Goal: Use online tool/utility: Utilize a website feature to perform a specific function

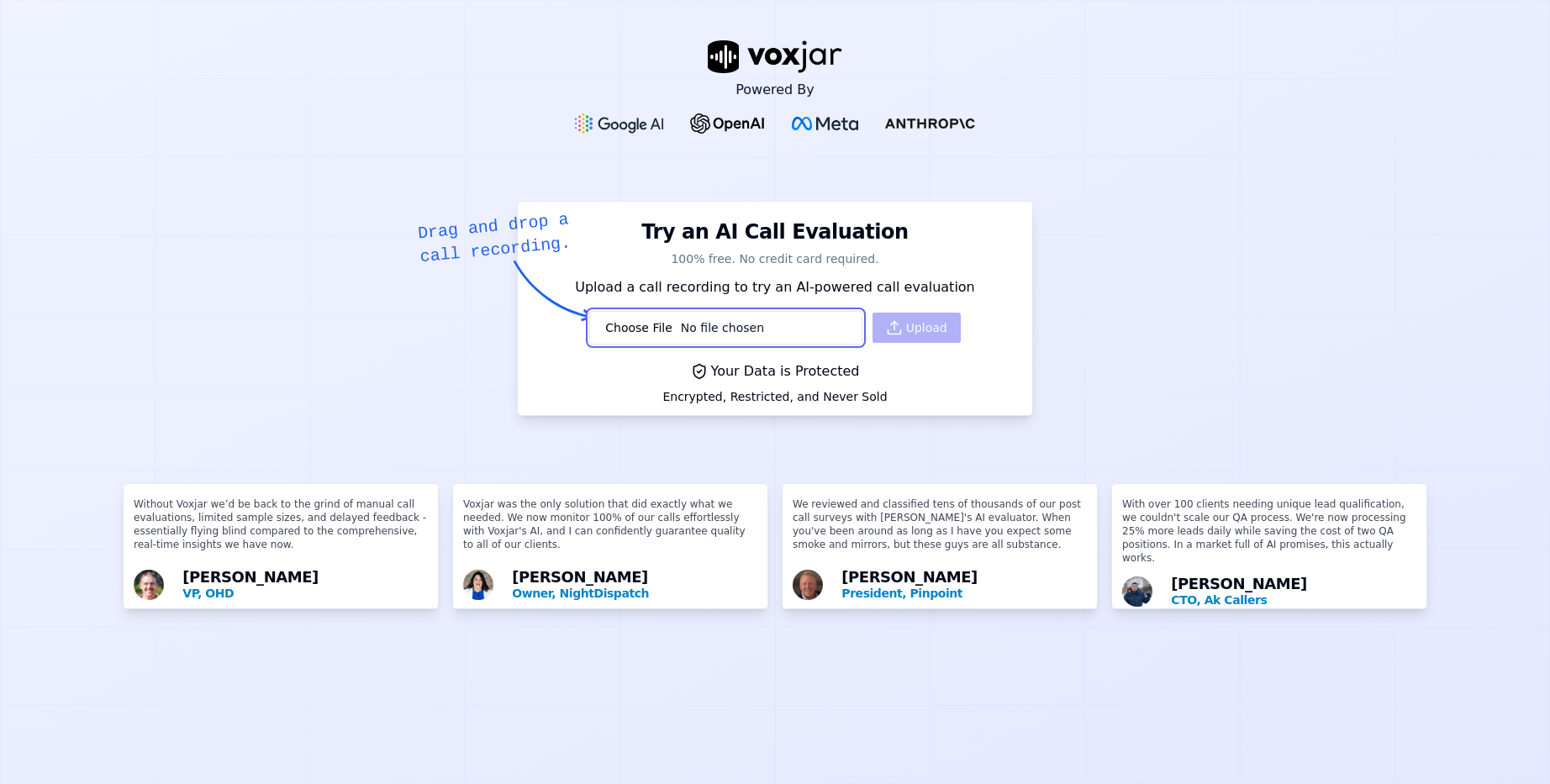
type input "C:\fakepath\202509020800-cpx-40420052-23112929.mp3"
click at [923, 325] on button "Upload" at bounding box center [916, 327] width 88 height 30
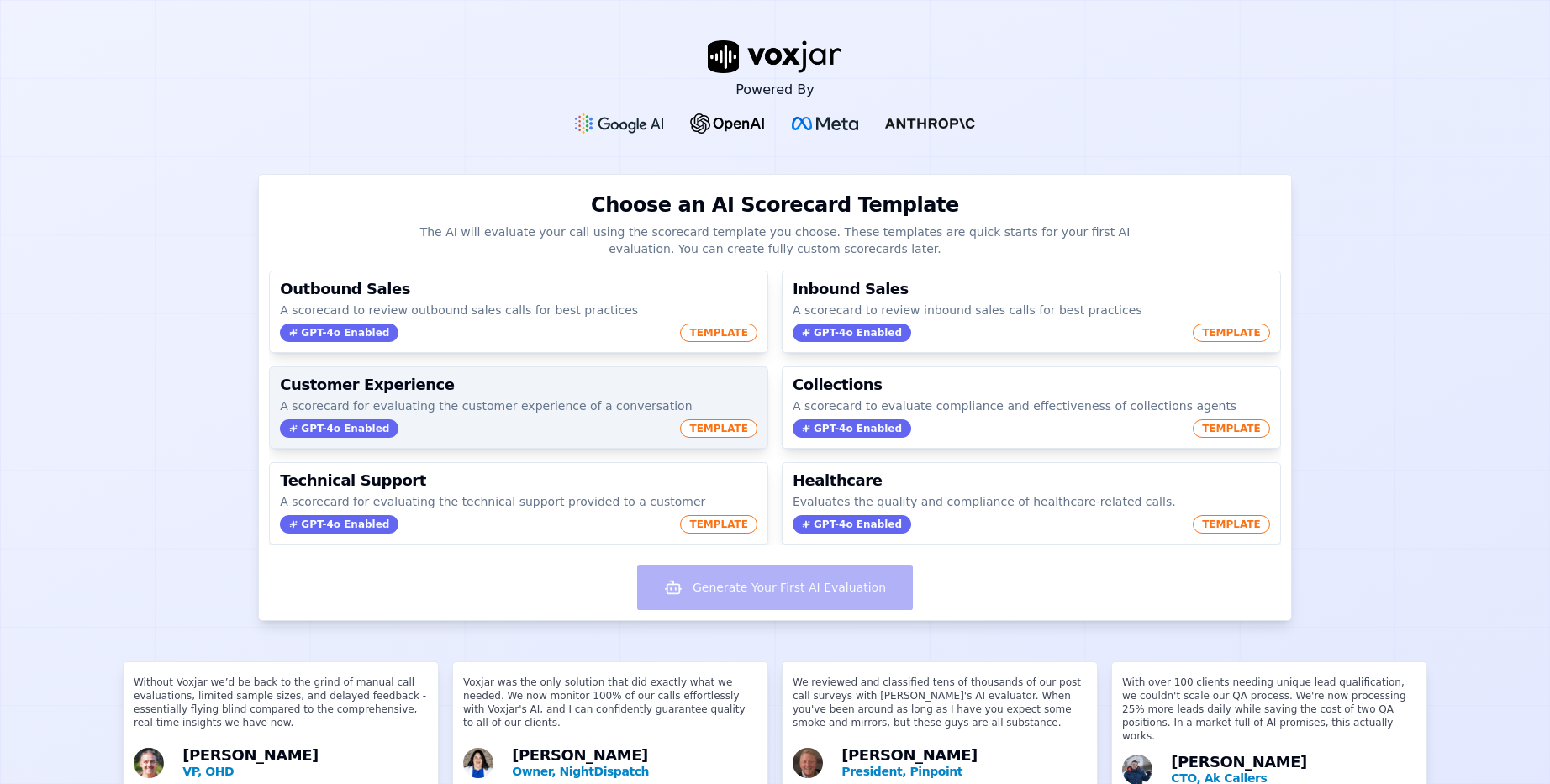
click at [481, 418] on div "Customer Experience A scorecard for evaluating the customer experience of a con…" at bounding box center [519, 407] width 497 height 81
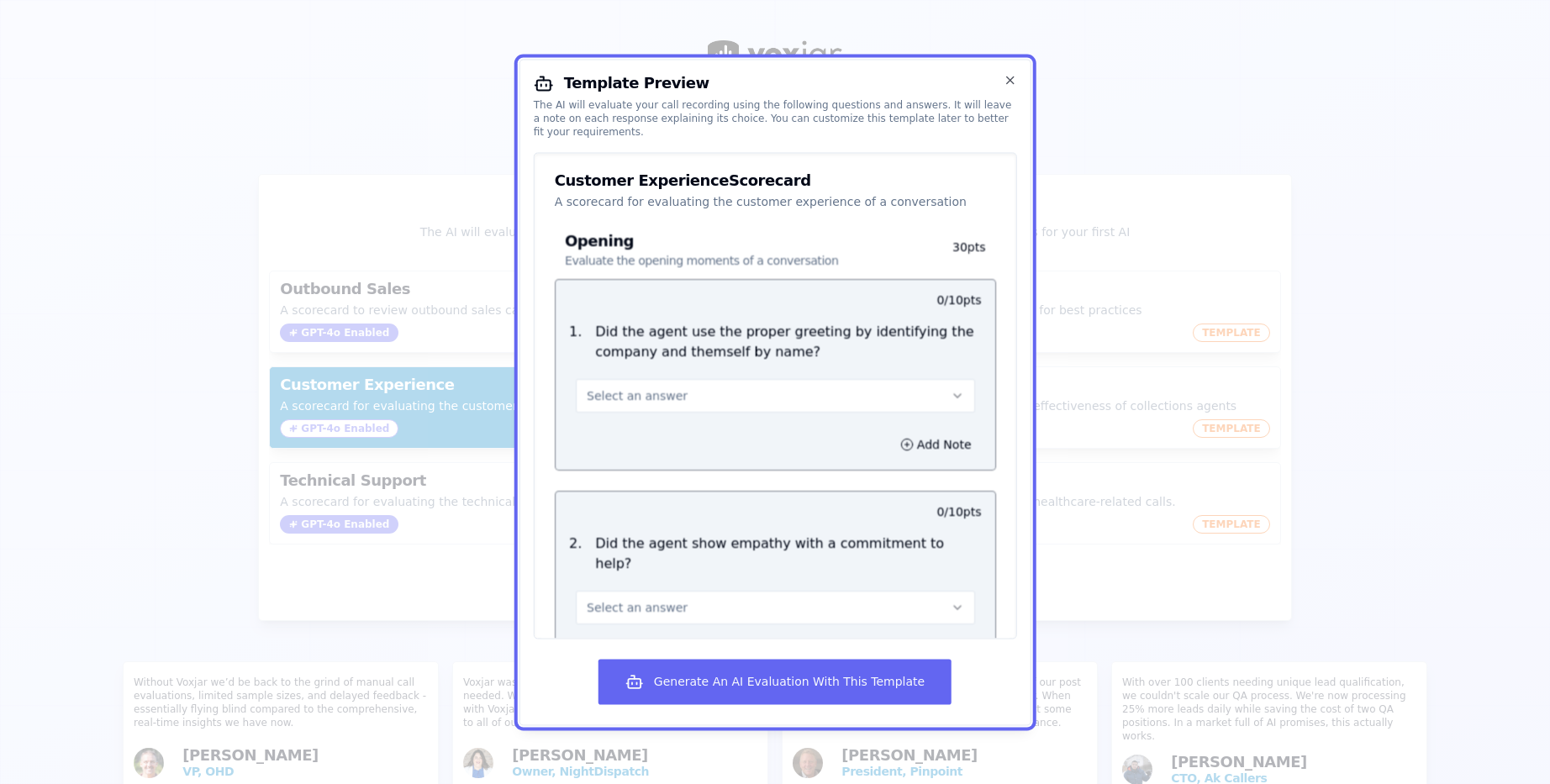
click at [750, 386] on button "Select an answer" at bounding box center [775, 395] width 399 height 33
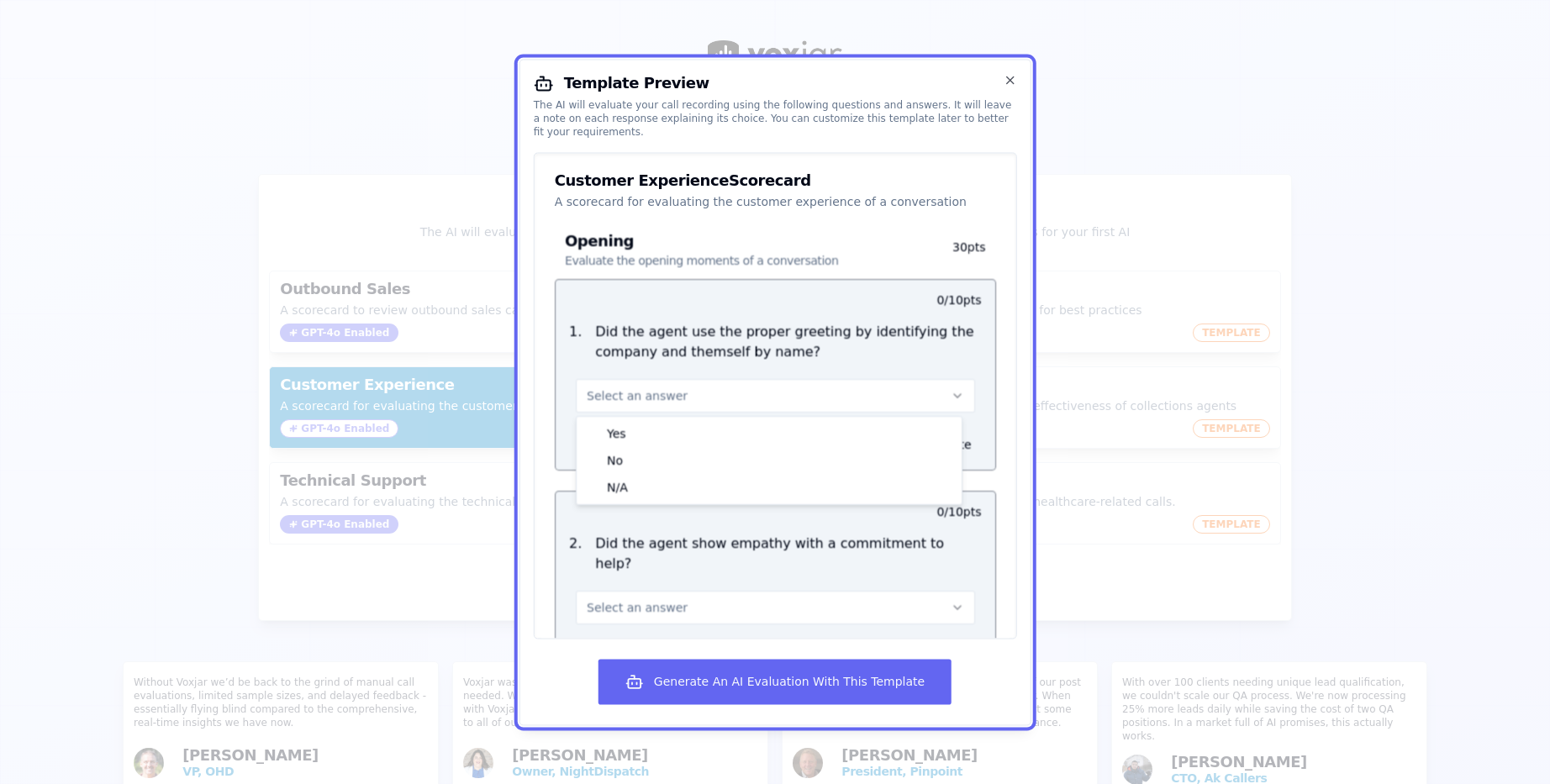
click at [995, 309] on div "Opening Evaluate the opening moments of a conversation 30 pts 0 / 10 pts 1 . Di…" at bounding box center [775, 569] width 469 height 718
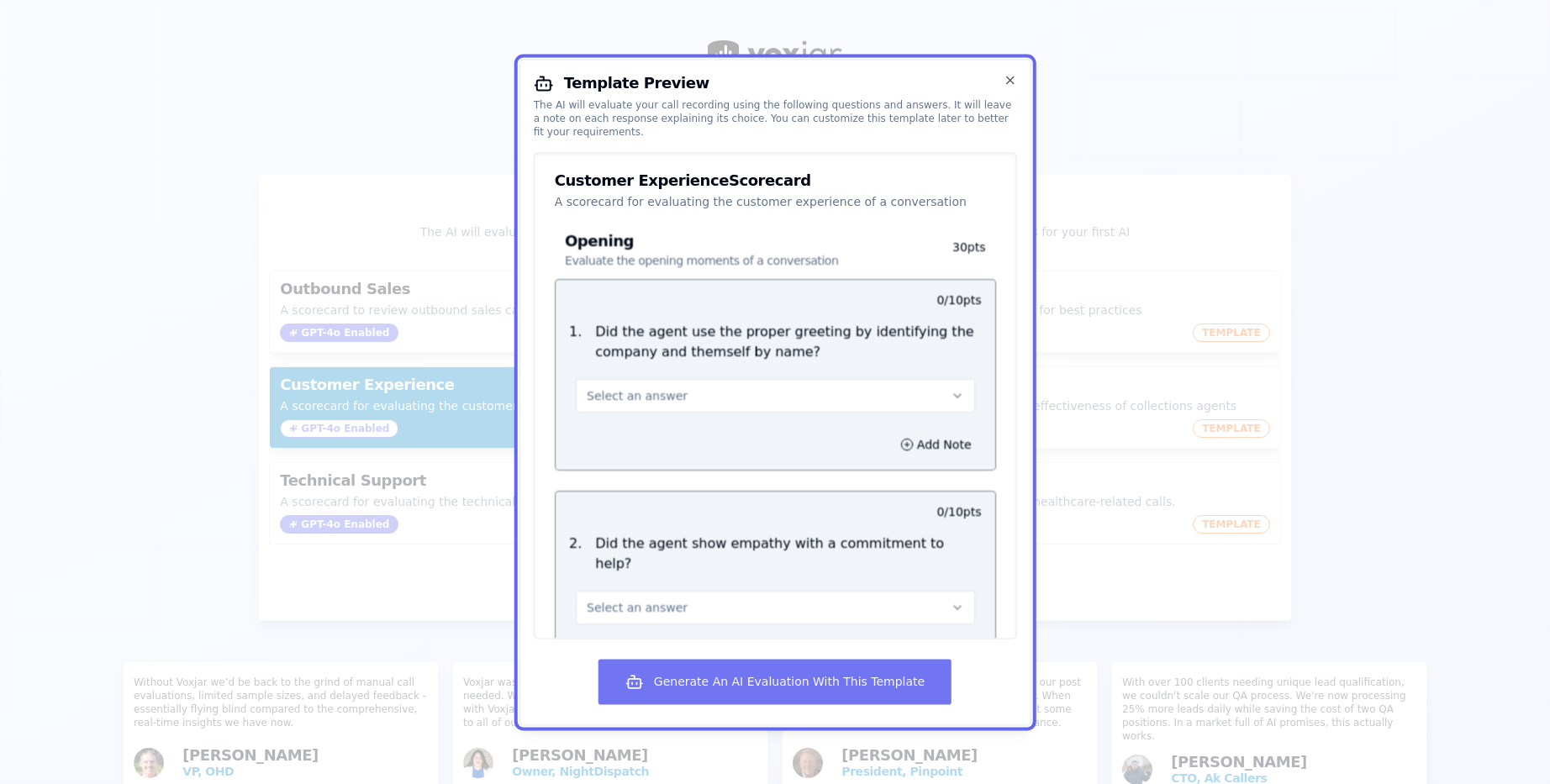
click at [881, 675] on button "Generate An AI Evaluation With This Template" at bounding box center [775, 681] width 353 height 46
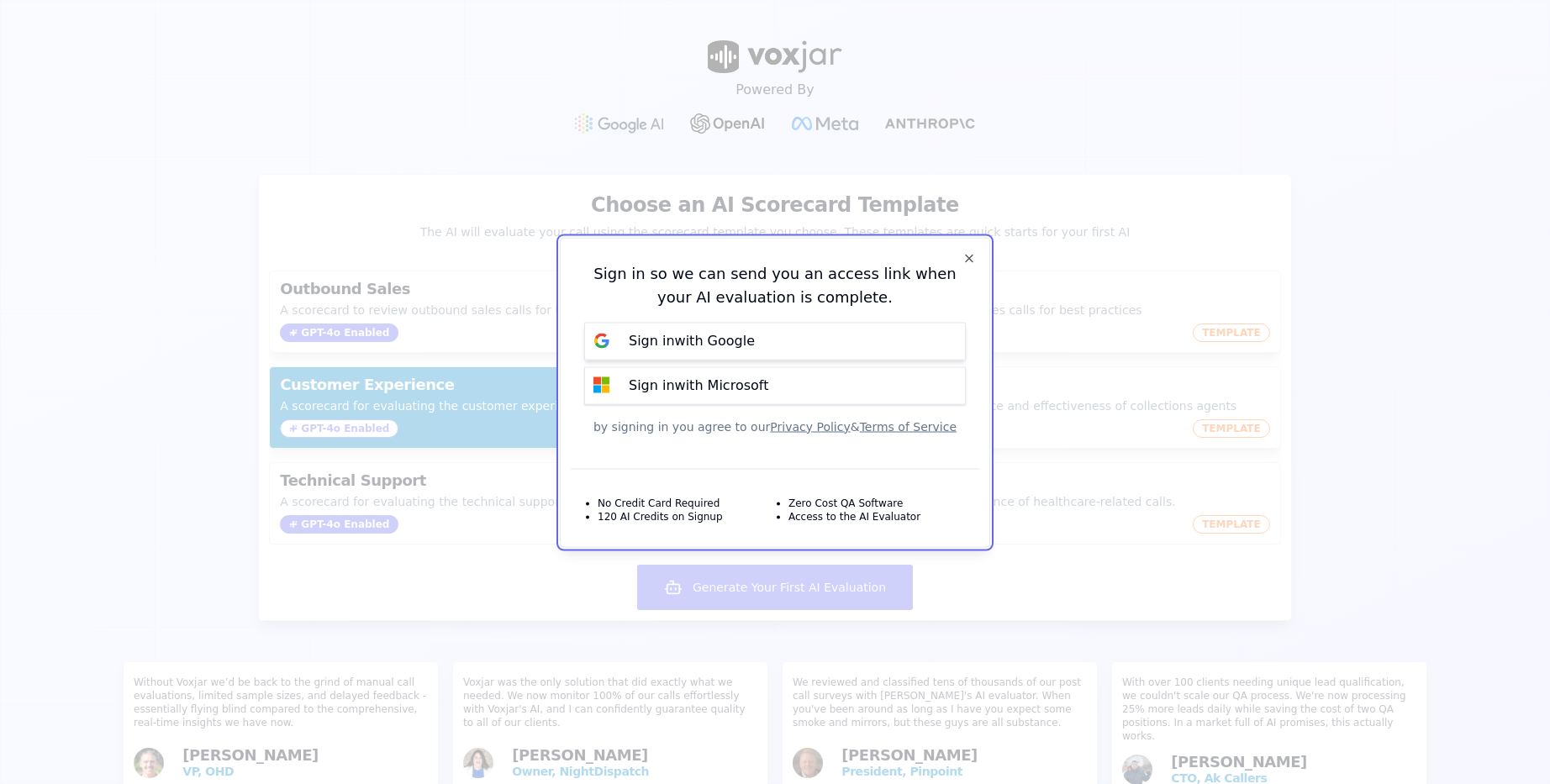
click at [792, 337] on button "Sign in with Google" at bounding box center [775, 341] width 381 height 38
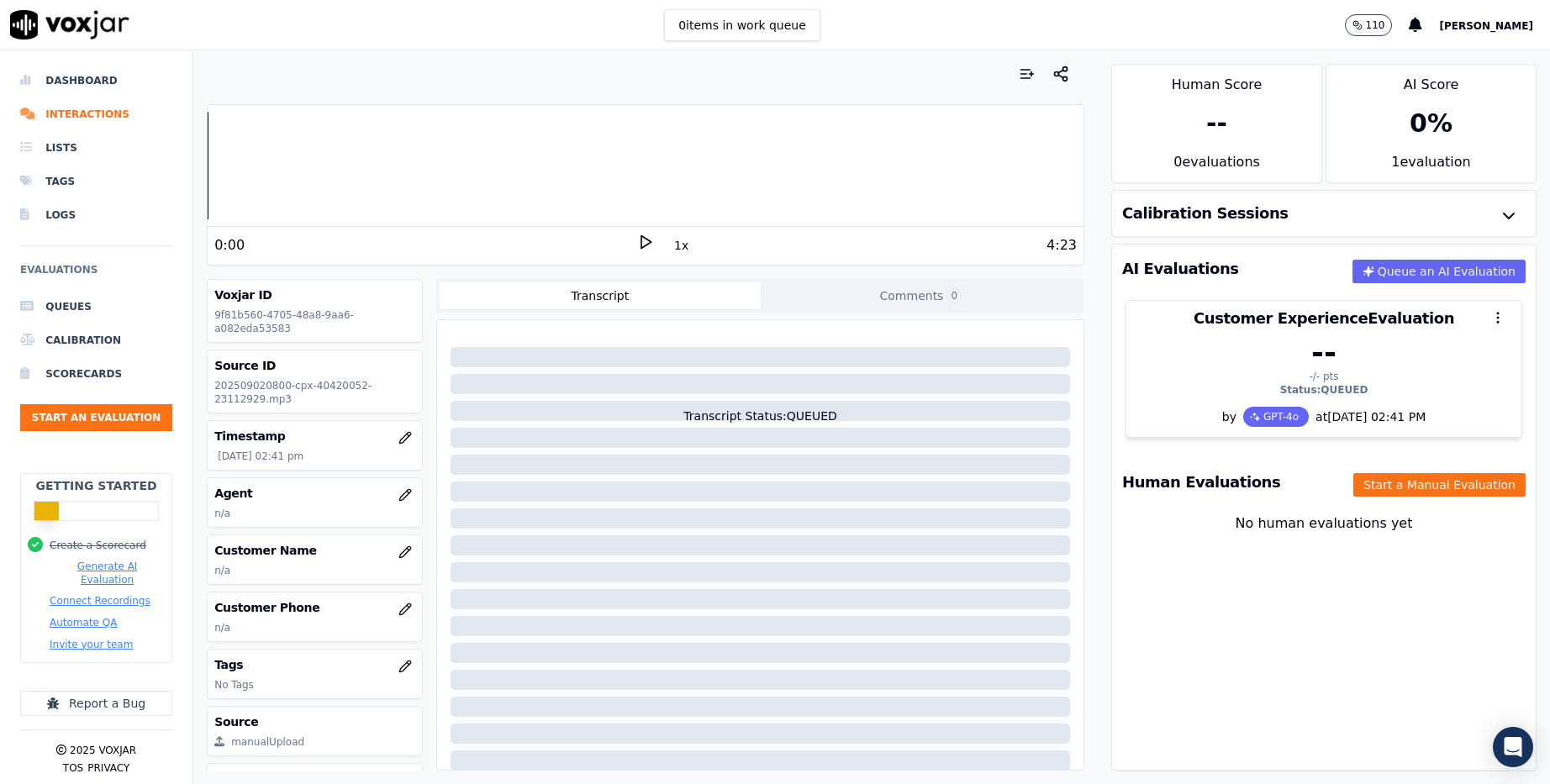
click at [637, 239] on icon at bounding box center [645, 241] width 17 height 17
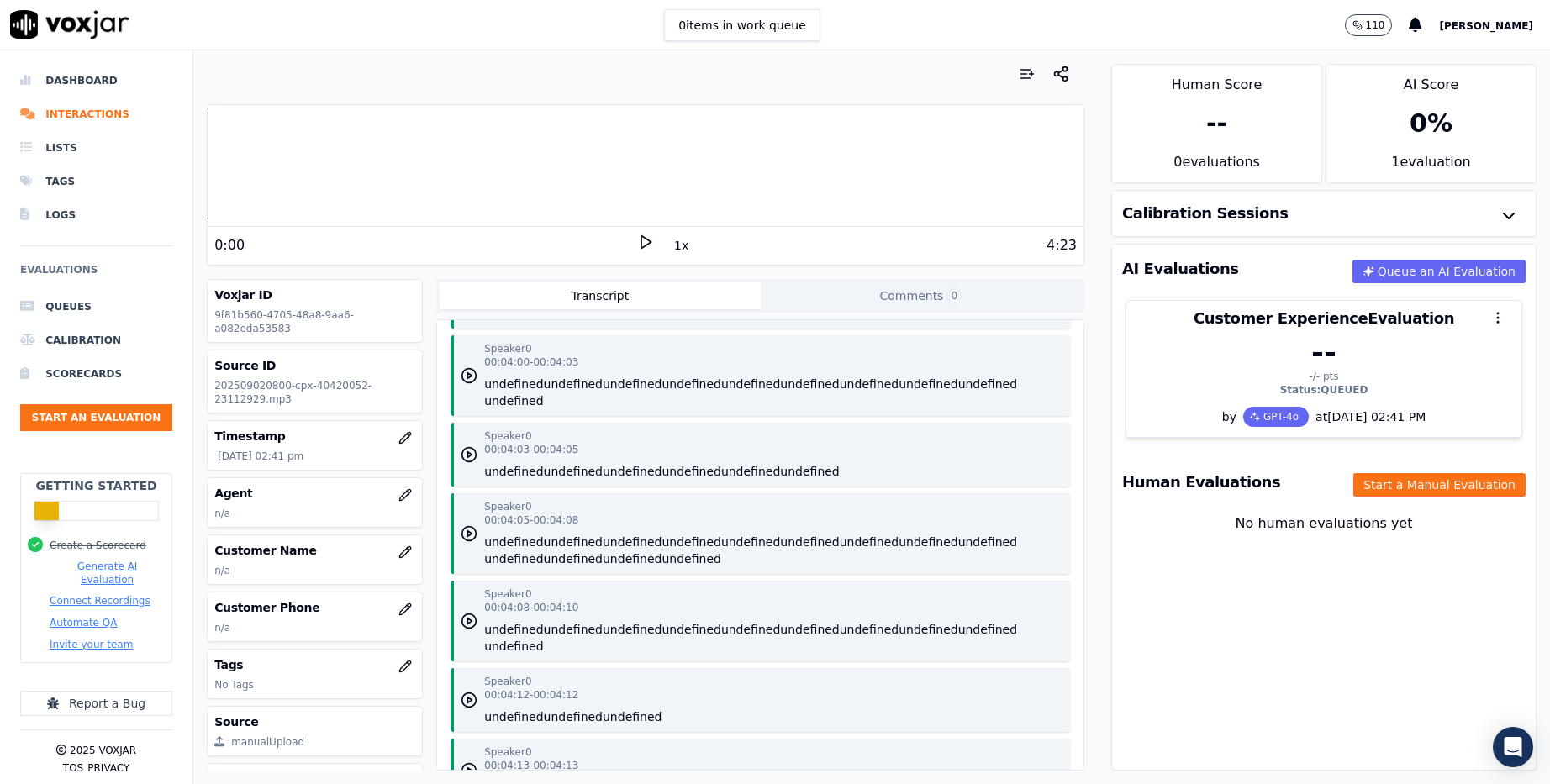
scroll to position [3528, 0]
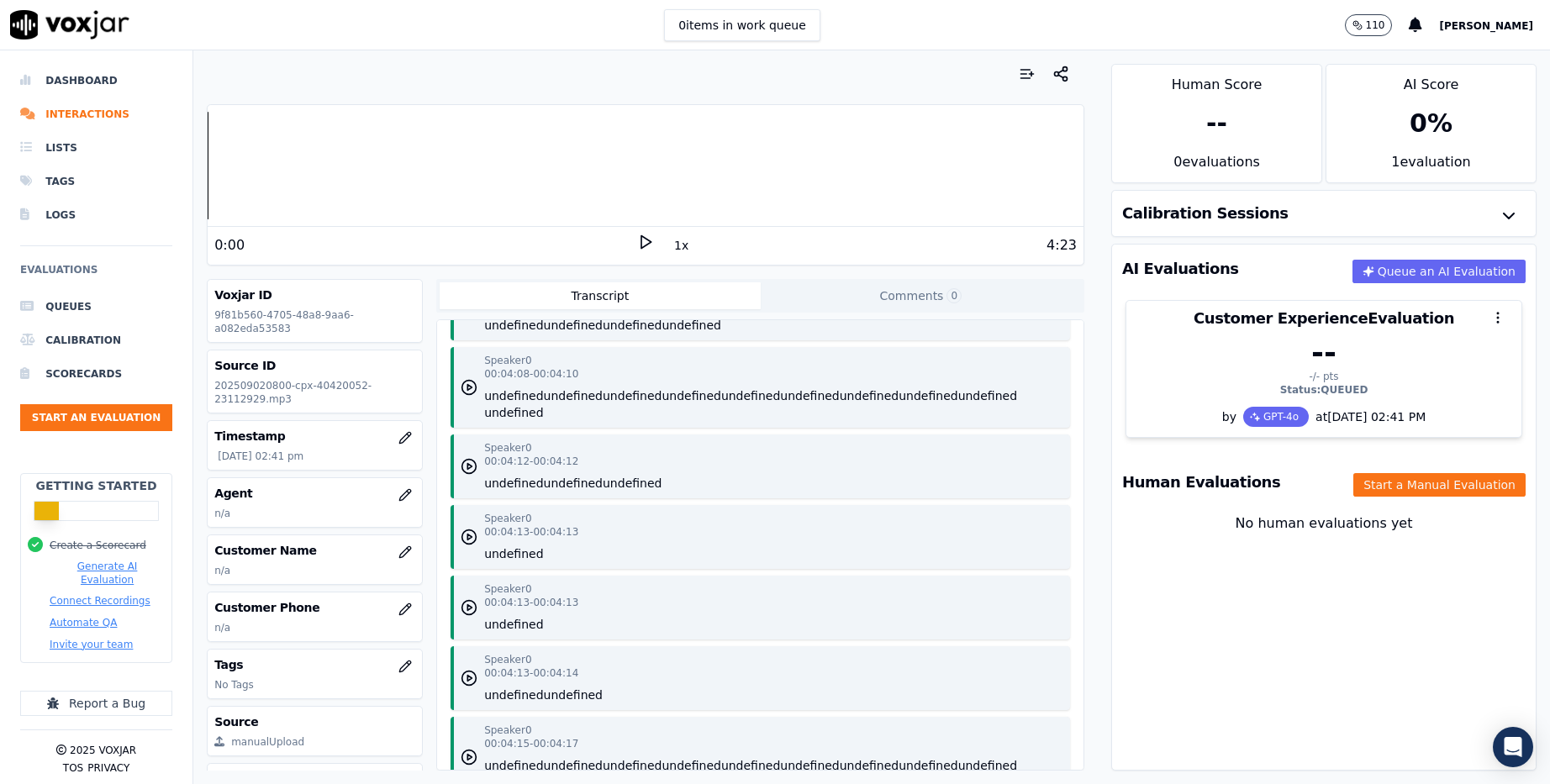
click at [588, 511] on div "Speaker 0 00:04:13 - 00:04:13 undefined" at bounding box center [760, 536] width 619 height 64
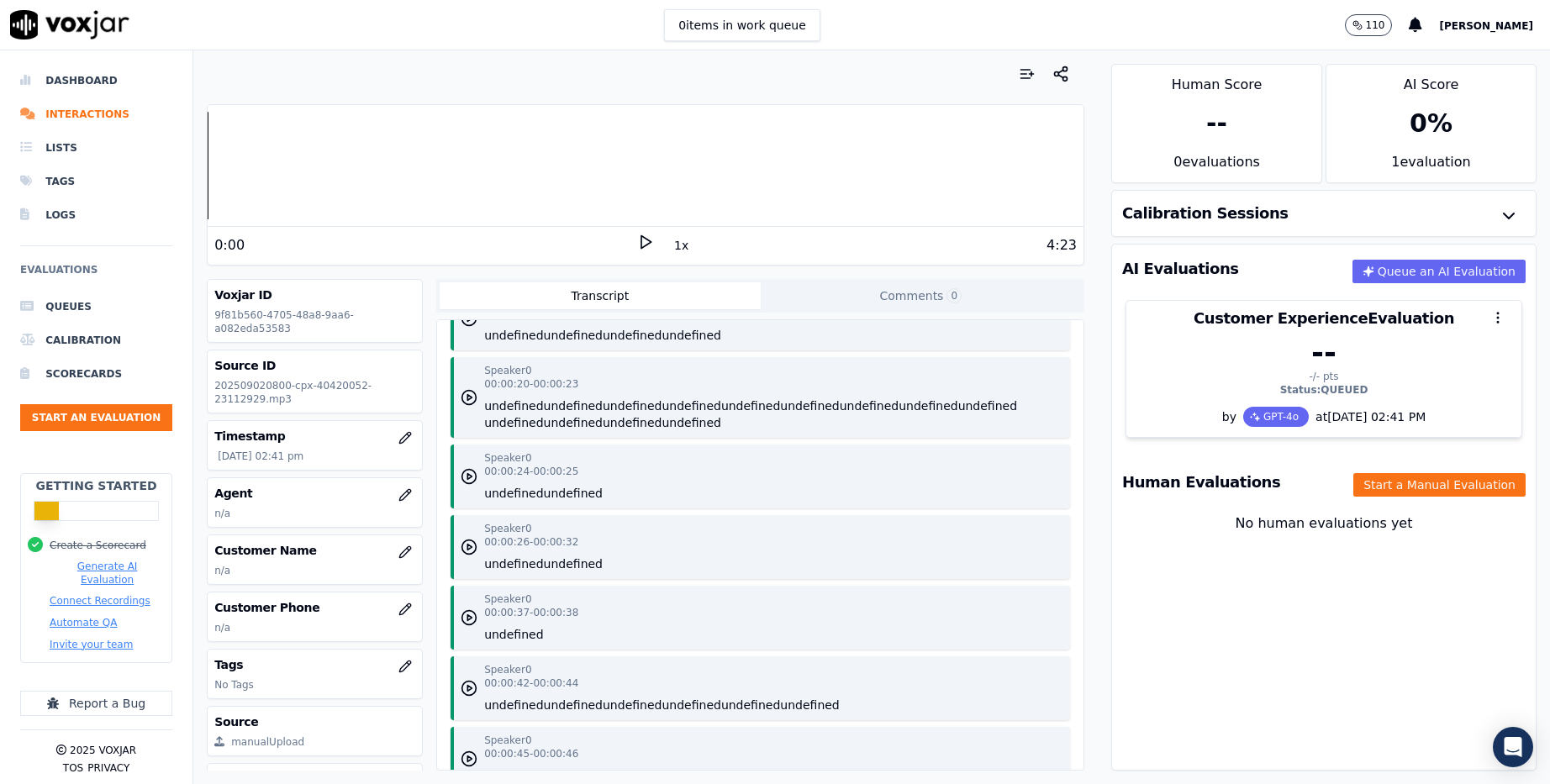
scroll to position [0, 0]
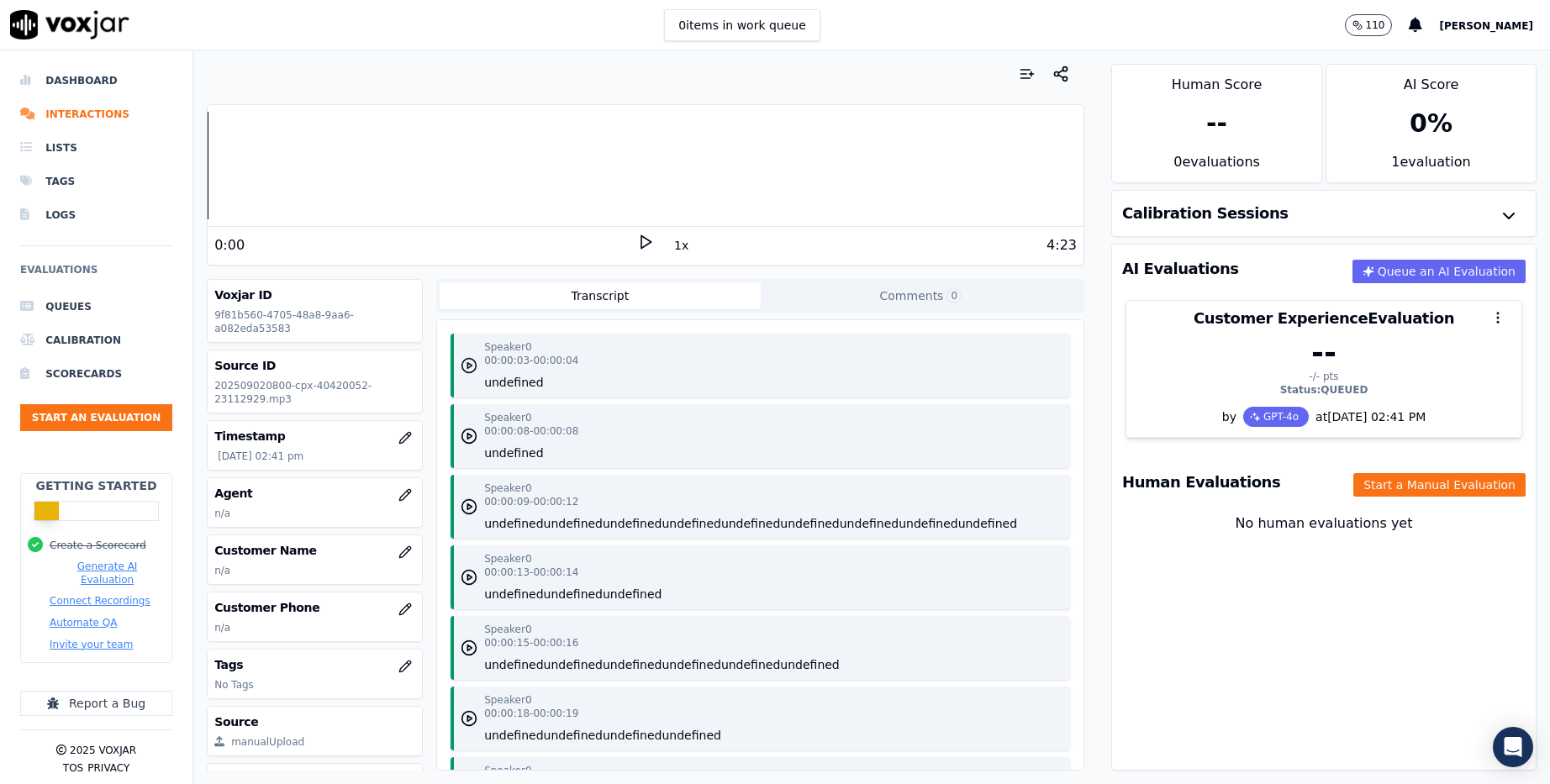
click at [467, 372] on circle "button" at bounding box center [469, 366] width 14 height 14
click at [517, 384] on button "undefined" at bounding box center [513, 382] width 59 height 17
click at [581, 379] on div "Speaker 0 00:00:03 - 00:00:04 undefined" at bounding box center [760, 365] width 619 height 64
click at [571, 370] on div "Speaker 0 00:00:03 - 00:00:04 undefined" at bounding box center [760, 365] width 619 height 64
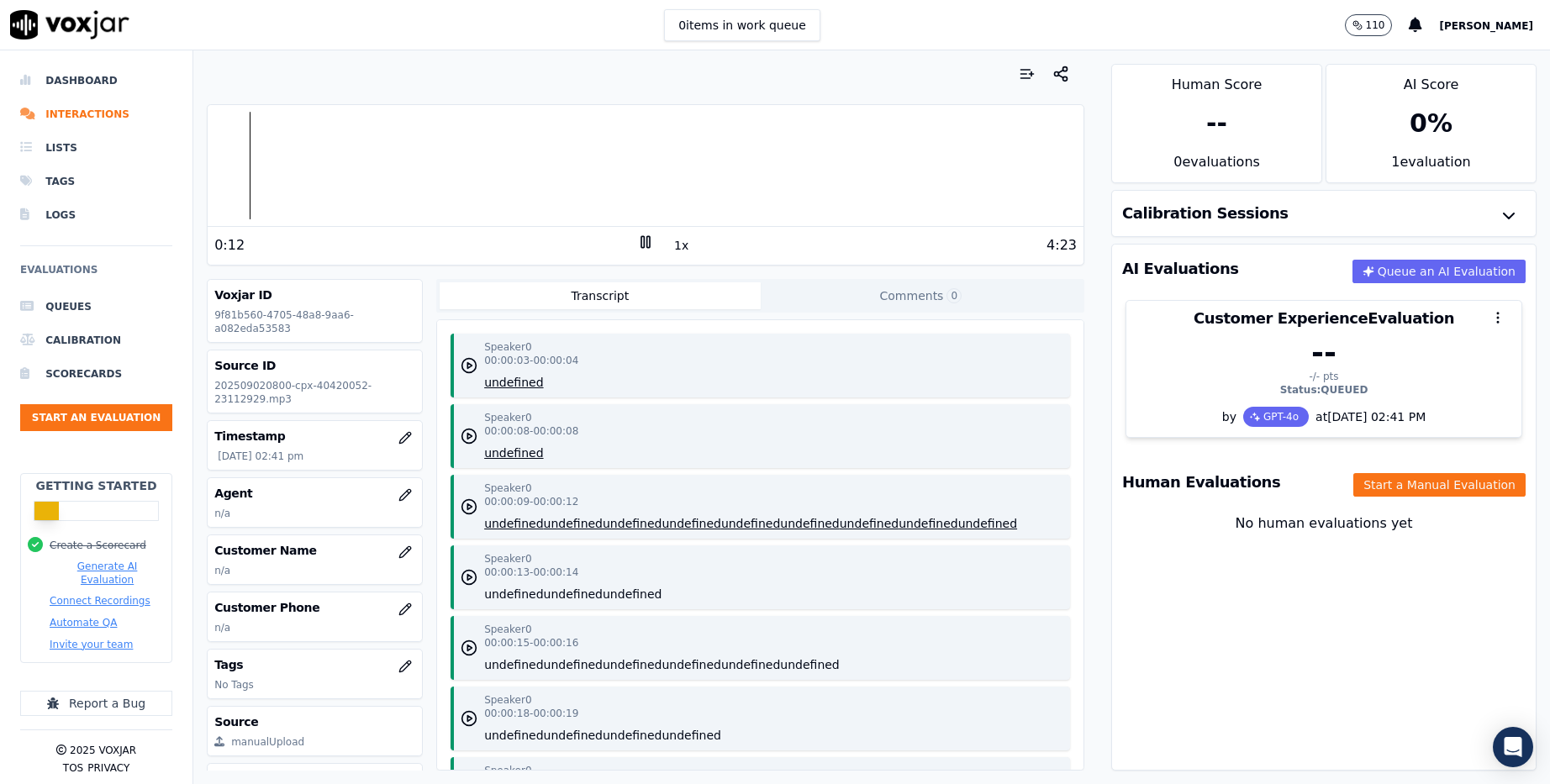
click at [637, 233] on icon at bounding box center [645, 241] width 17 height 17
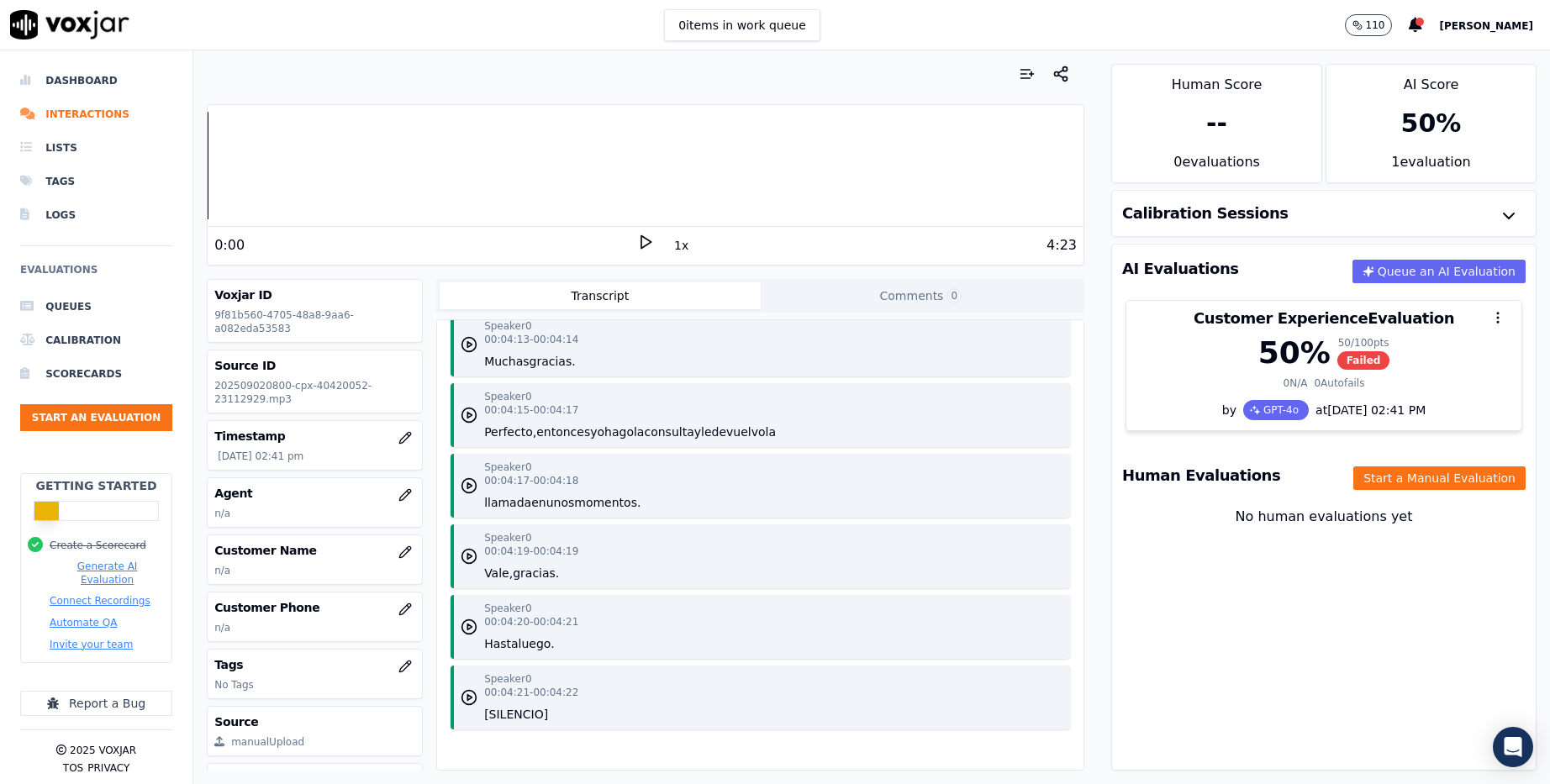
scroll to position [3811, 0]
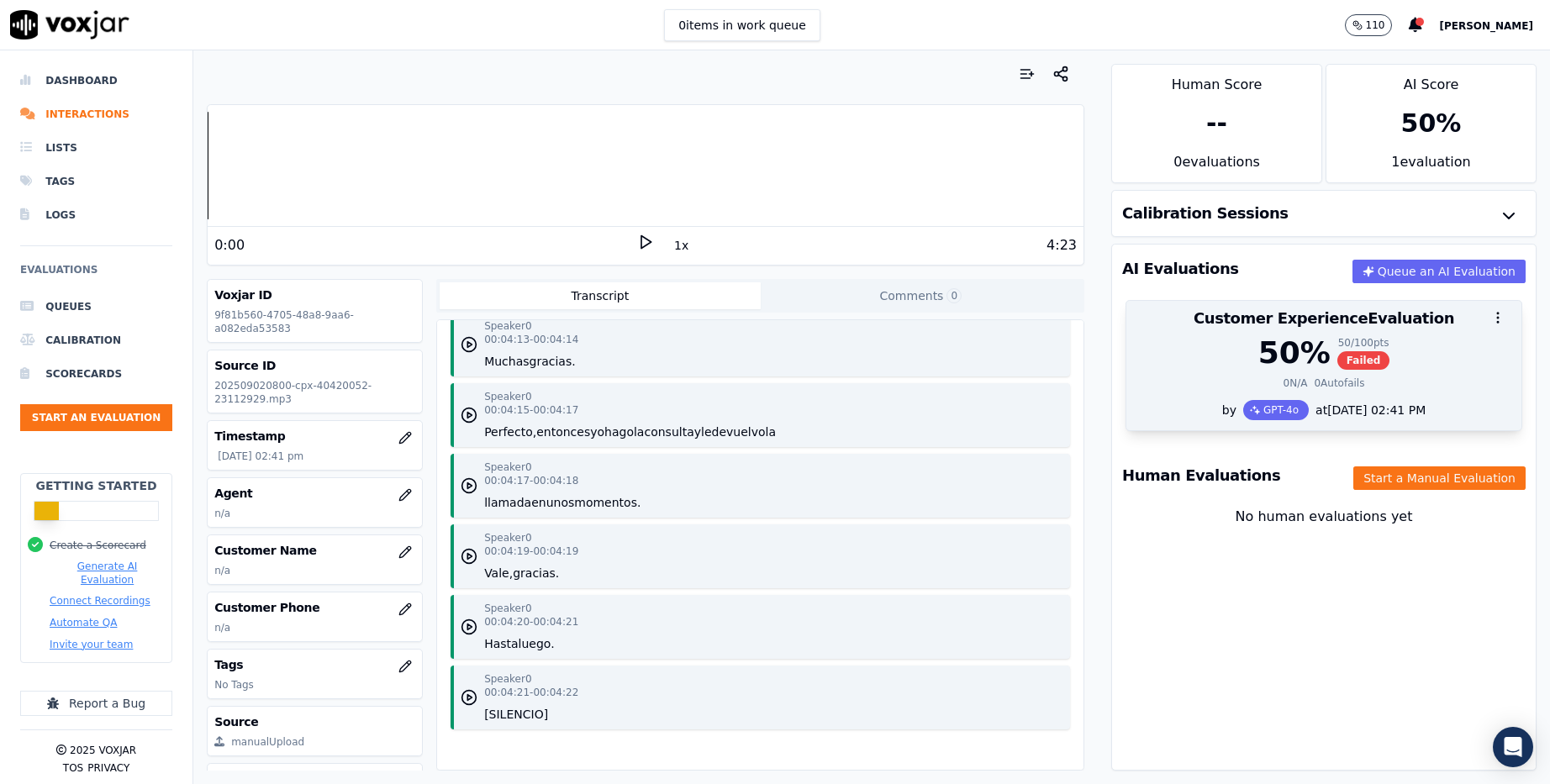
click at [1341, 351] on span "Failed" at bounding box center [1363, 360] width 53 height 19
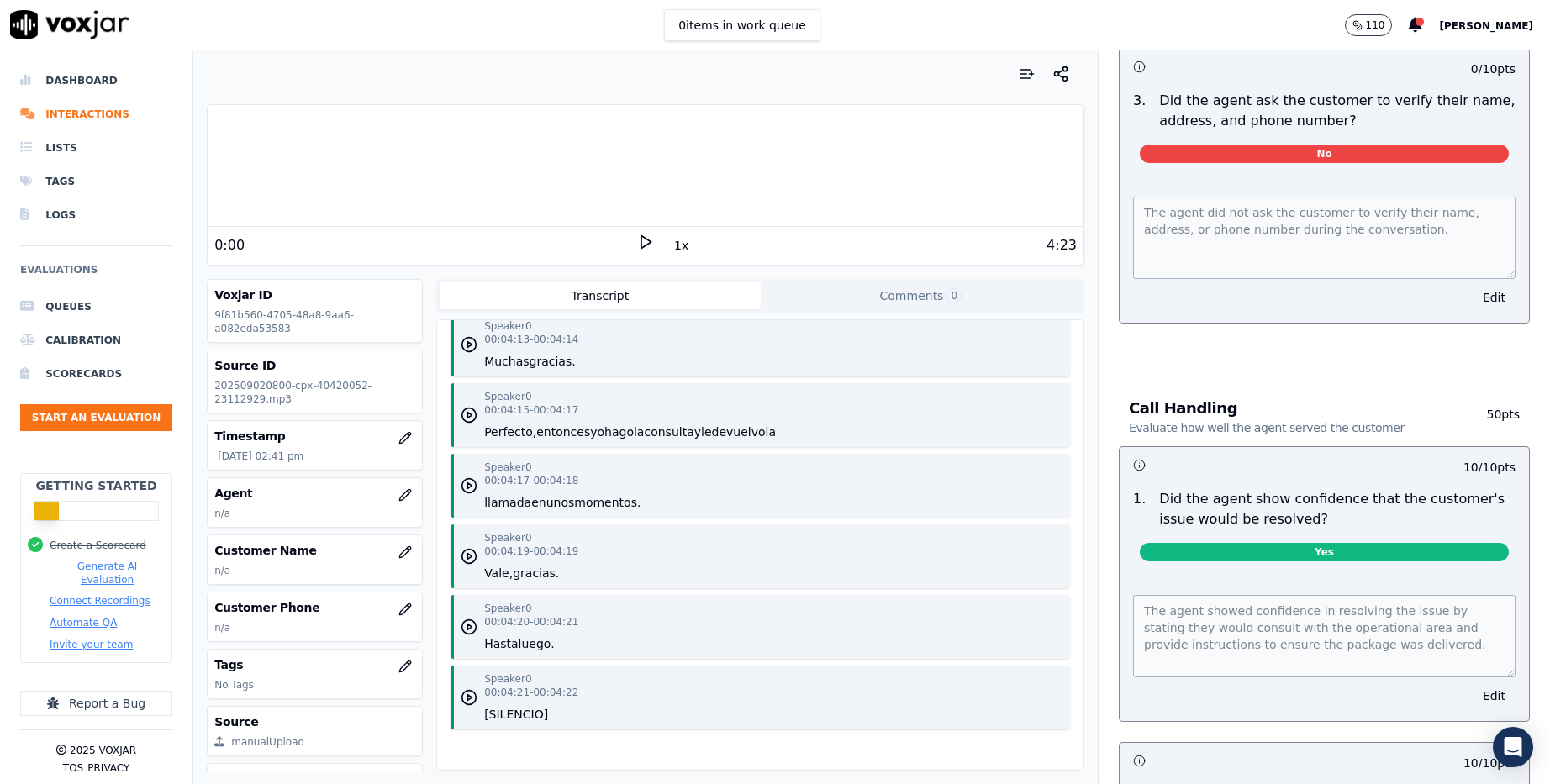
scroll to position [756, 0]
